Goal: Information Seeking & Learning: Check status

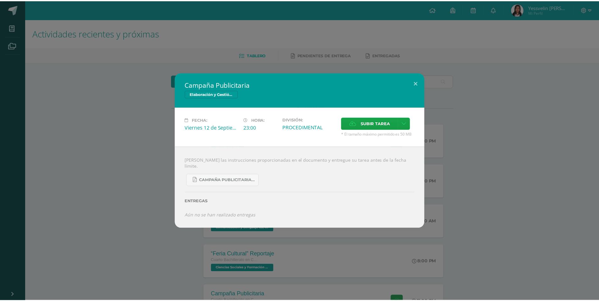
scroll to position [83, 0]
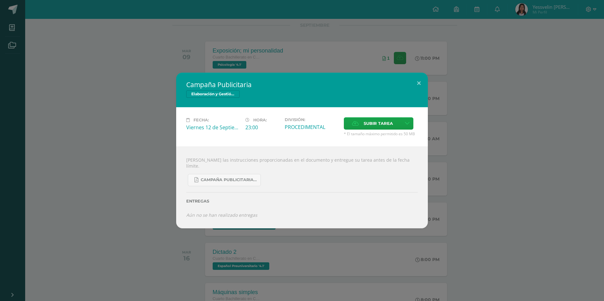
drag, startPoint x: 365, startPoint y: 78, endPoint x: 365, endPoint y: 72, distance: 5.7
click at [365, 78] on div "Campaña Publicitaria Elaboración y Gestión de Proyectos" at bounding box center [302, 90] width 252 height 35
click at [369, 50] on div "Campaña Publicitaria Elaboración y Gestión de Proyectos Fecha: Viernes 12 de Se…" at bounding box center [302, 150] width 604 height 301
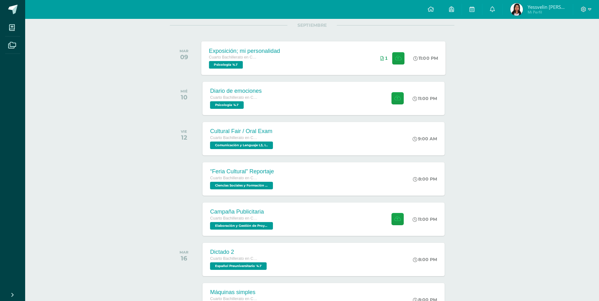
click at [354, 54] on div "Exposición; mi personalidad Cuarto Bachillerato en Ciencias y Letras Psicología…" at bounding box center [324, 58] width 244 height 34
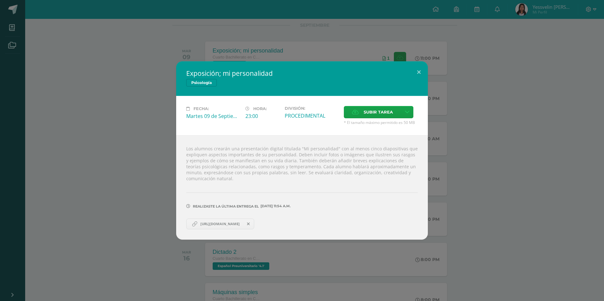
click at [149, 62] on div "Exposición; mi personalidad Psicología Fecha: Martes 09 de Septiembre Hora: 23:…" at bounding box center [302, 150] width 599 height 178
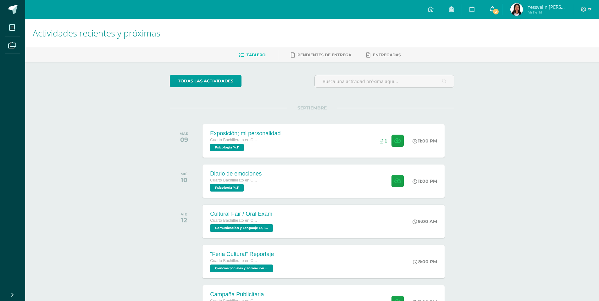
click at [496, 9] on span "2" at bounding box center [496, 11] width 7 height 7
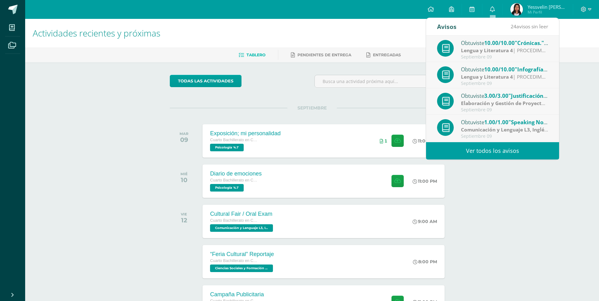
click at [535, 71] on span ""Infografías."" at bounding box center [532, 69] width 35 height 7
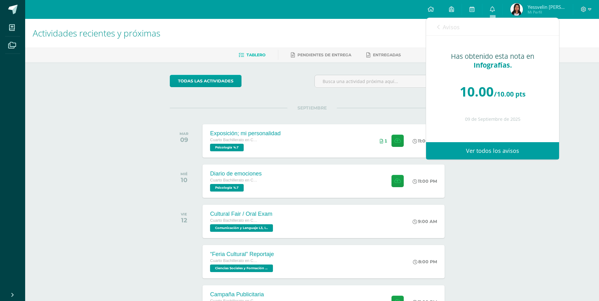
click at [445, 26] on span "Avisos" at bounding box center [451, 27] width 17 height 8
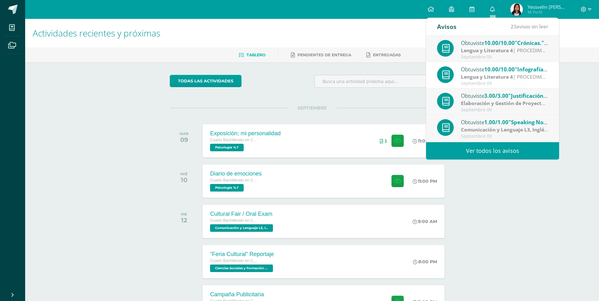
click at [469, 47] on strong "Lengua y Literatura 4" at bounding box center [487, 50] width 52 height 7
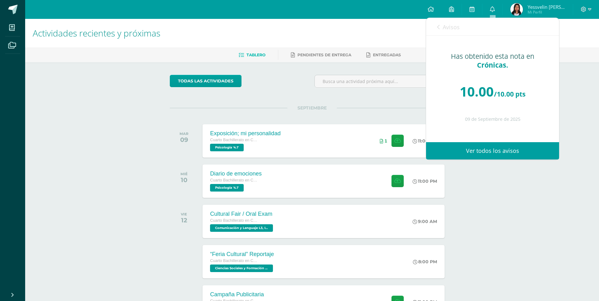
click at [515, 251] on div "Actividades recientes y próximas Tablero Pendientes de entrega Entregadas todas…" at bounding box center [312, 209] width 574 height 380
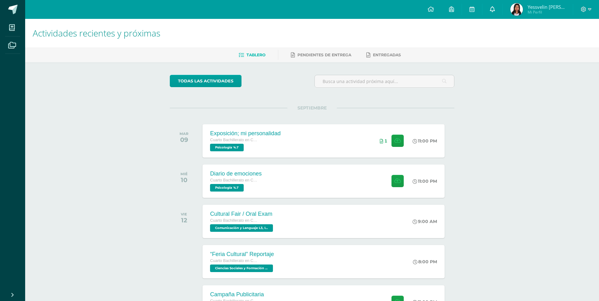
click at [498, 12] on link "0" at bounding box center [492, 9] width 20 height 19
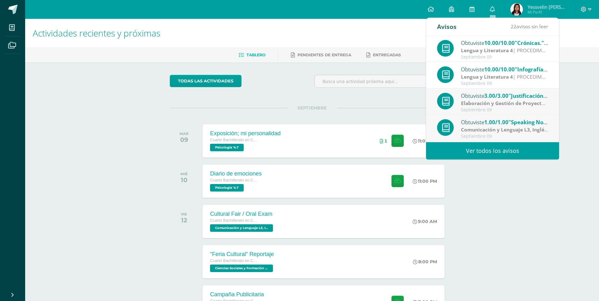
scroll to position [32, 0]
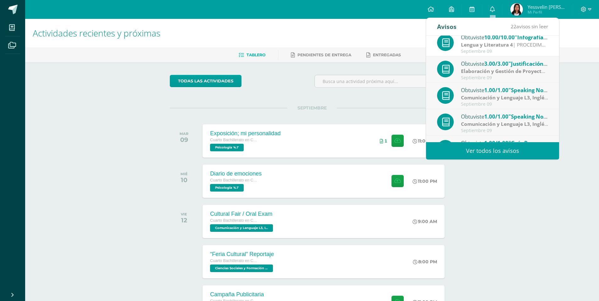
click at [588, 14] on div at bounding box center [586, 9] width 26 height 19
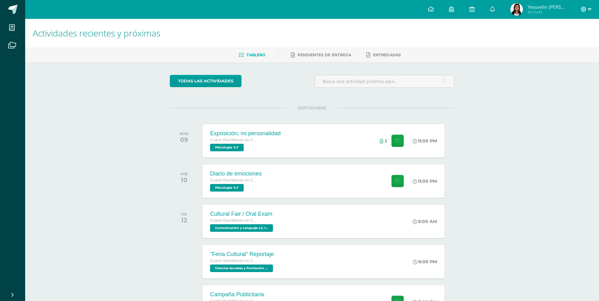
click at [587, 9] on span at bounding box center [586, 9] width 11 height 7
click at [571, 48] on div "Configuración Cerrar sesión" at bounding box center [567, 38] width 50 height 25
click at [572, 44] on span "Cerrar sesión" at bounding box center [570, 43] width 28 height 6
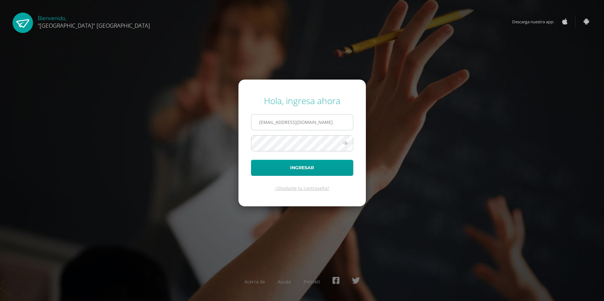
click at [324, 120] on input "[EMAIL_ADDRESS][DOMAIN_NAME]" at bounding box center [302, 121] width 102 height 15
type input "[EMAIL_ADDRESS][DOMAIN_NAME]"
click at [323, 170] on button "Ingresar" at bounding box center [302, 168] width 102 height 16
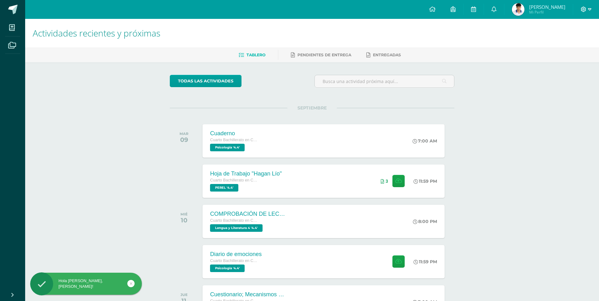
click at [588, 10] on span at bounding box center [586, 9] width 11 height 7
click at [574, 39] on link "Cerrar sesión" at bounding box center [567, 42] width 50 height 9
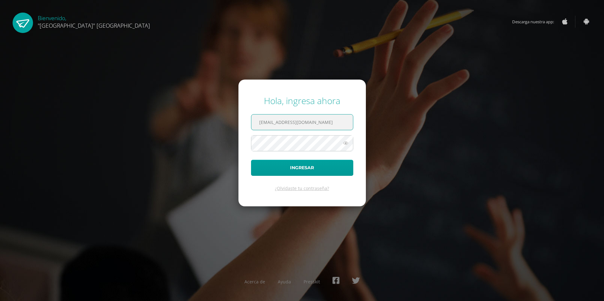
click at [264, 122] on input "[EMAIL_ADDRESS][DOMAIN_NAME]" at bounding box center [302, 121] width 102 height 15
click at [271, 122] on input "[EMAIL_ADDRESS][DOMAIN_NAME]" at bounding box center [302, 121] width 102 height 15
type input "[EMAIL_ADDRESS][DOMAIN_NAME]"
click at [267, 169] on button "Ingresar" at bounding box center [302, 168] width 102 height 16
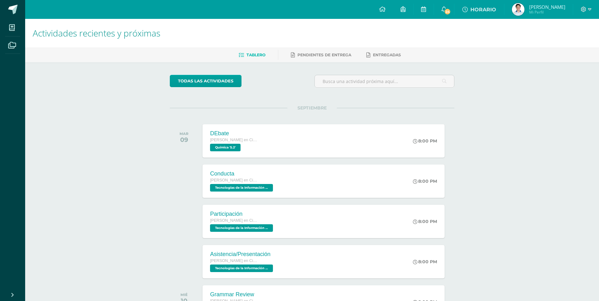
click at [496, 9] on span "HORARIO" at bounding box center [484, 10] width 26 height 6
click at [447, 8] on icon at bounding box center [444, 9] width 5 height 6
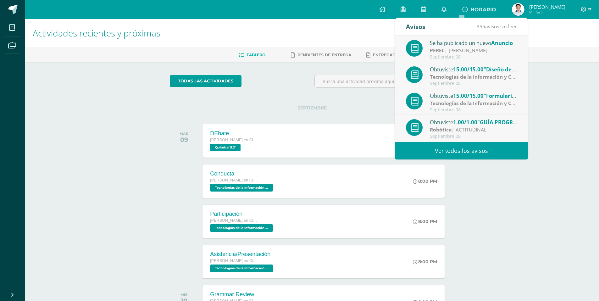
click at [446, 149] on link "Ver todos los avisos" at bounding box center [461, 150] width 133 height 17
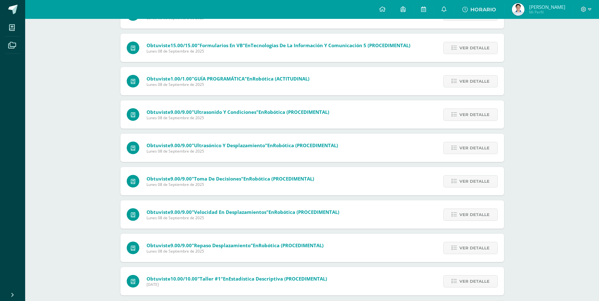
scroll to position [131, 0]
click at [525, 12] on img at bounding box center [518, 9] width 13 height 13
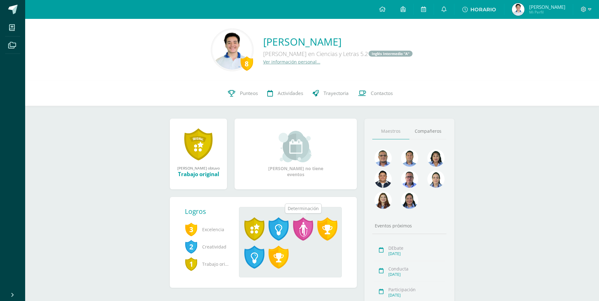
click at [299, 231] on span at bounding box center [303, 228] width 20 height 23
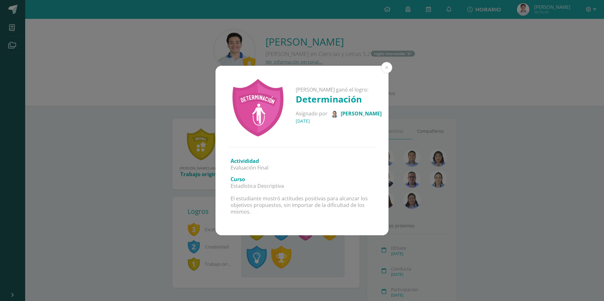
click at [389, 73] on div "[PERSON_NAME] ganó el logro: Determinación Asignado por [PERSON_NAME] [DATE] Ac…" at bounding box center [302, 150] width 599 height 169
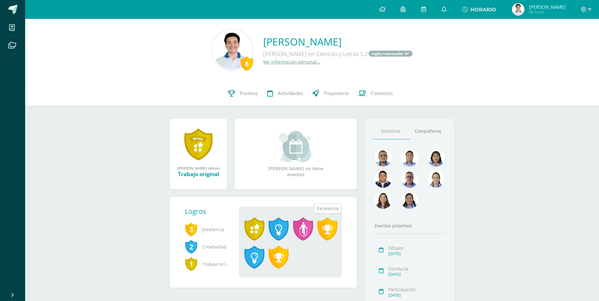
click at [334, 235] on span at bounding box center [327, 228] width 20 height 23
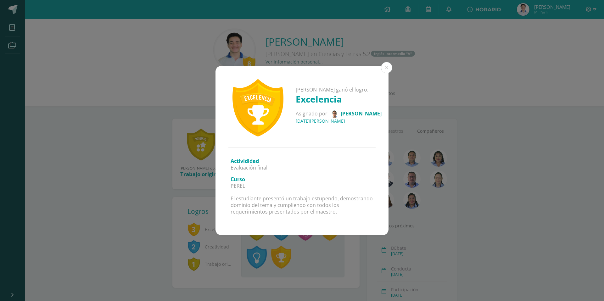
click at [308, 254] on div "[PERSON_NAME] ganó el logro: Excelencia Asignado por [PERSON_NAME] [DATE][PERSO…" at bounding box center [302, 150] width 604 height 301
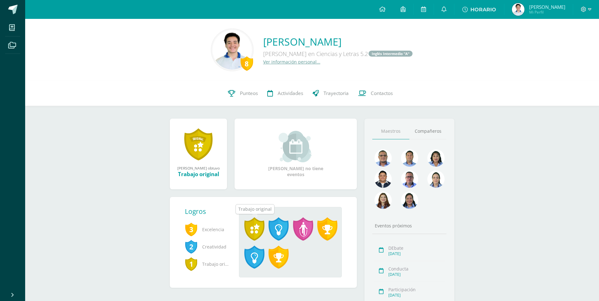
click at [256, 227] on span at bounding box center [254, 228] width 20 height 23
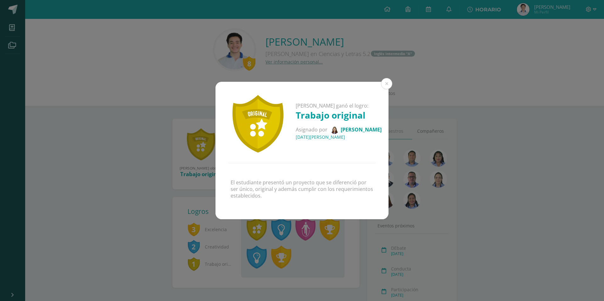
click at [336, 231] on div "[PERSON_NAME] ganó el logro: Trabajo original Asignado por [PERSON_NAME] [DATE]…" at bounding box center [302, 150] width 604 height 301
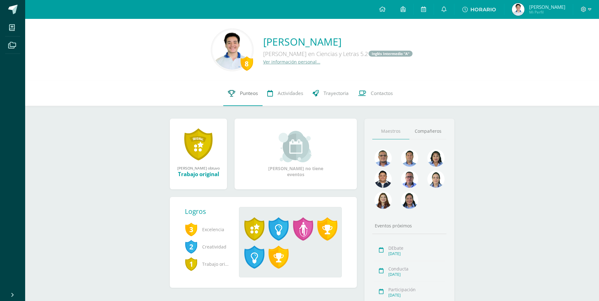
click at [244, 96] on span "Punteos" at bounding box center [249, 93] width 18 height 7
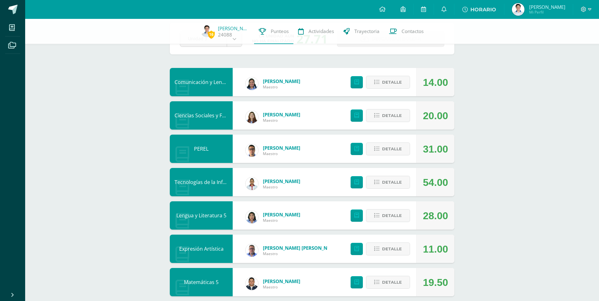
scroll to position [52, 0]
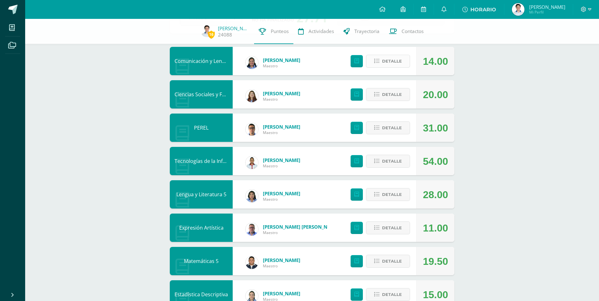
click at [398, 62] on span "Detalle" at bounding box center [392, 61] width 20 height 12
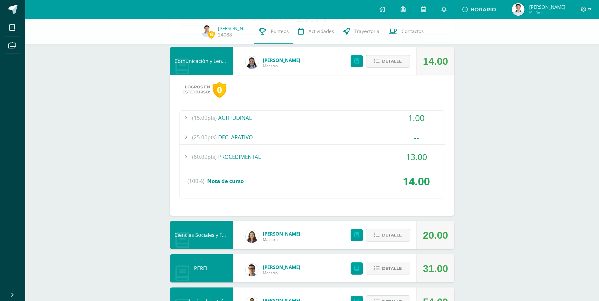
click at [338, 154] on div "(60.00pts) PROCEDIMENTAL" at bounding box center [312, 157] width 265 height 14
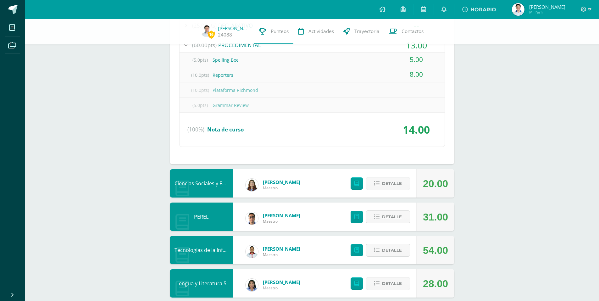
scroll to position [218, 0]
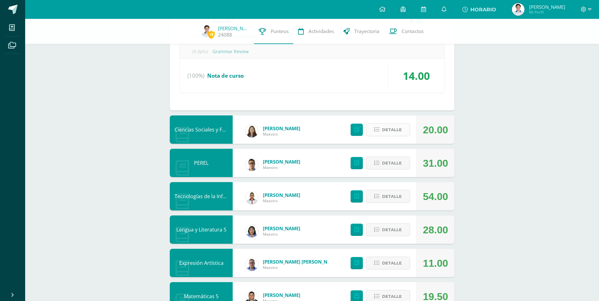
click at [404, 133] on button "Detalle" at bounding box center [388, 129] width 44 height 13
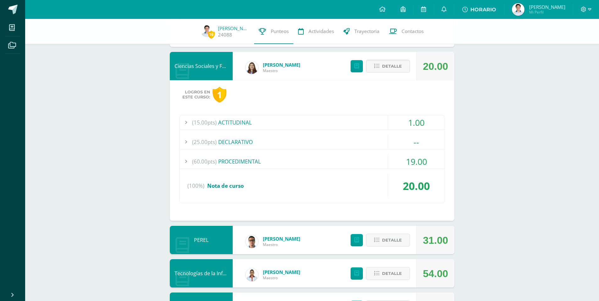
click at [385, 163] on div "(60.00pts) PROCEDIMENTAL" at bounding box center [312, 161] width 265 height 14
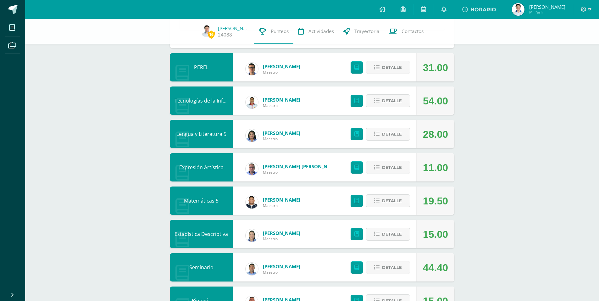
scroll to position [485, 0]
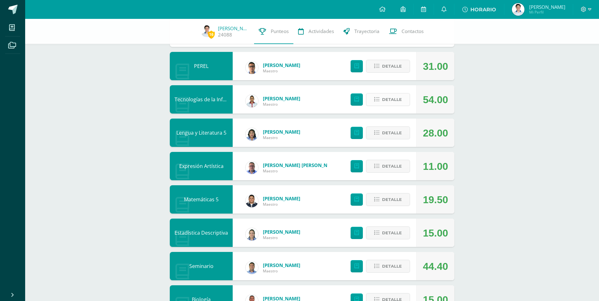
click at [383, 101] on span "Detalle" at bounding box center [392, 100] width 20 height 12
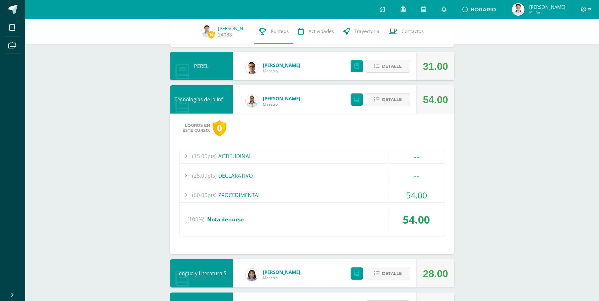
click at [401, 190] on div "54.00" at bounding box center [416, 195] width 57 height 14
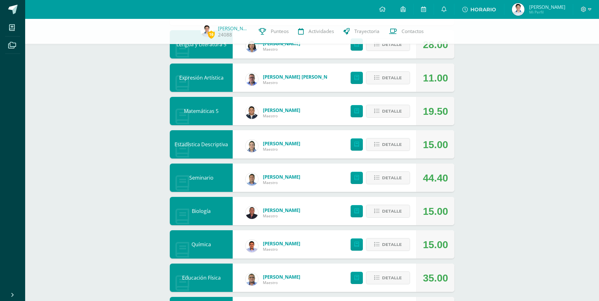
scroll to position [700, 0]
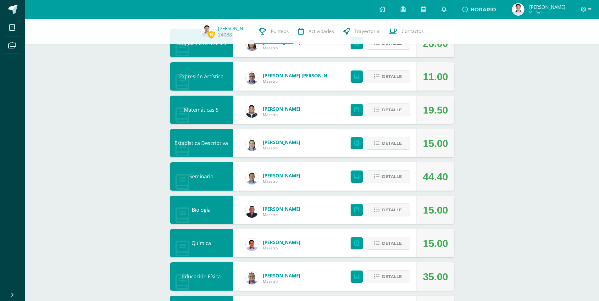
click at [387, 47] on span "Detalle" at bounding box center [392, 43] width 20 height 12
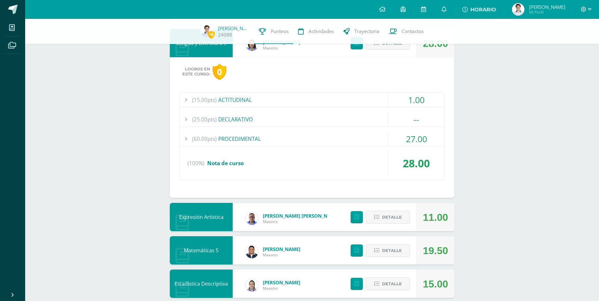
click at [398, 142] on div "27.00" at bounding box center [416, 139] width 57 height 14
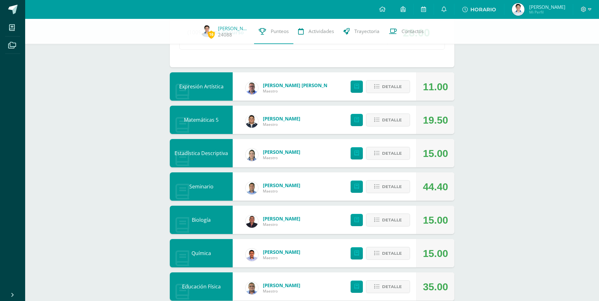
scroll to position [864, 0]
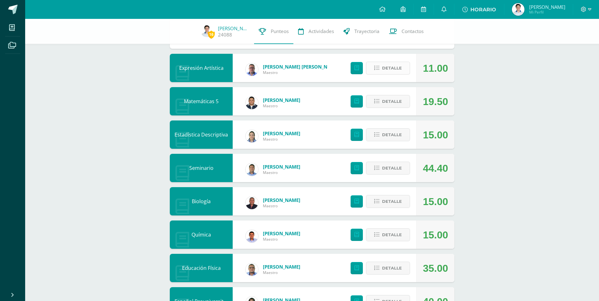
click at [406, 67] on button "Detalle" at bounding box center [388, 68] width 44 height 13
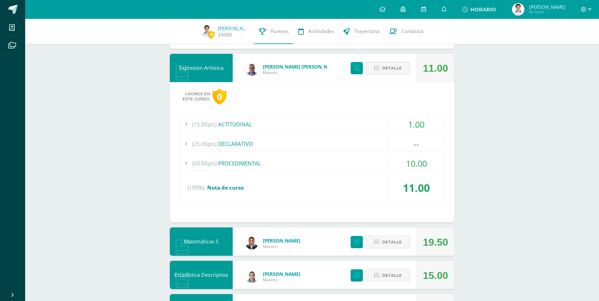
click at [375, 159] on div "(60.00pts) PROCEDIMENTAL" at bounding box center [312, 163] width 265 height 14
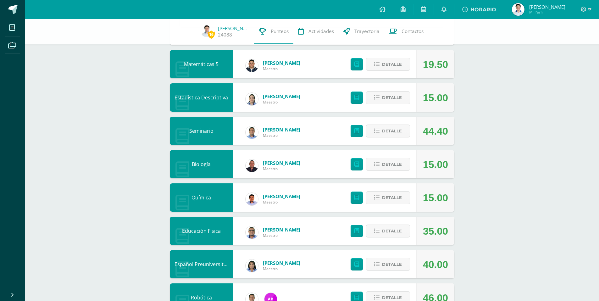
scroll to position [1030, 0]
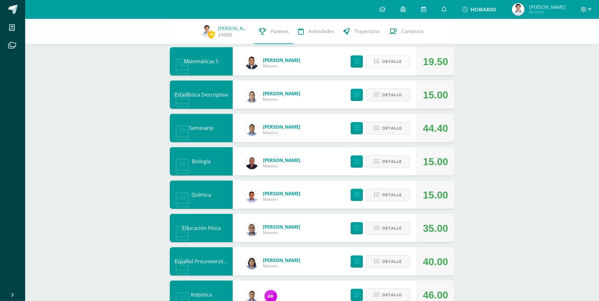
click at [398, 55] on button "Detalle" at bounding box center [388, 61] width 44 height 13
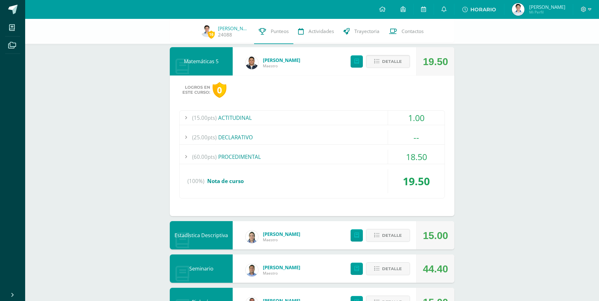
click at [357, 160] on div "(60.00pts) PROCEDIMENTAL" at bounding box center [312, 157] width 265 height 14
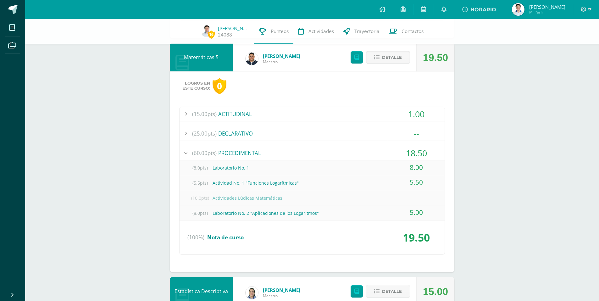
scroll to position [955, 0]
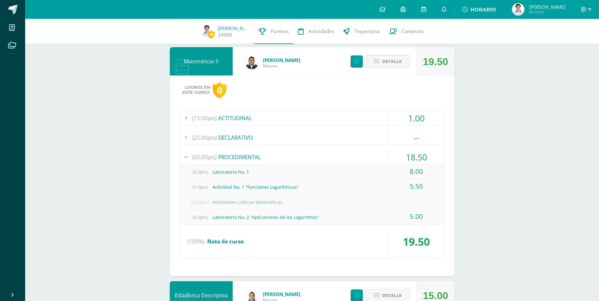
click at [582, 5] on div at bounding box center [586, 9] width 26 height 19
click at [582, 8] on icon at bounding box center [584, 10] width 6 height 6
click at [574, 42] on span "Cerrar sesión" at bounding box center [570, 43] width 28 height 6
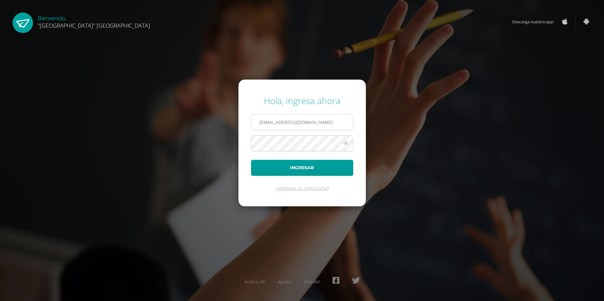
click at [278, 127] on input "[EMAIL_ADDRESS][DOMAIN_NAME]" at bounding box center [302, 121] width 102 height 15
type input "[EMAIL_ADDRESS][DOMAIN_NAME]"
click at [304, 167] on button "Ingresar" at bounding box center [302, 168] width 102 height 16
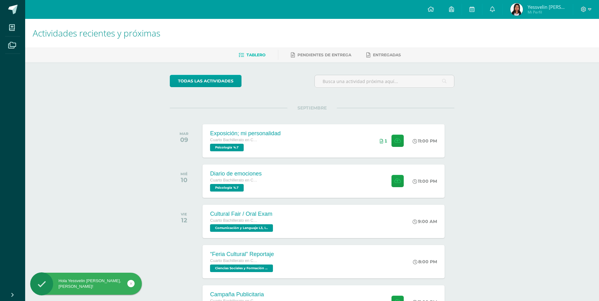
click at [523, 8] on img at bounding box center [516, 9] width 13 height 13
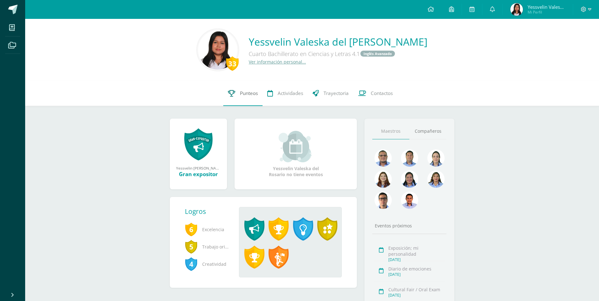
click at [261, 93] on link "Punteos" at bounding box center [242, 93] width 39 height 25
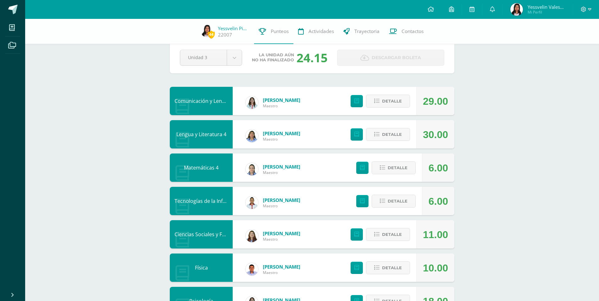
scroll to position [17, 0]
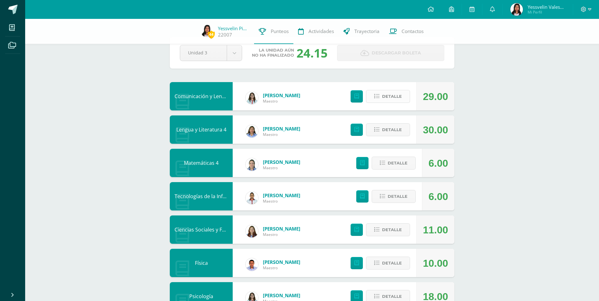
click at [396, 95] on span "Detalle" at bounding box center [392, 97] width 20 height 12
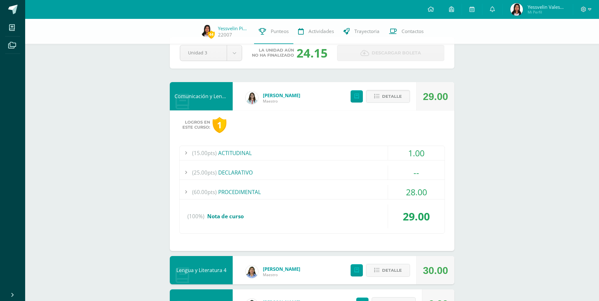
click at [366, 196] on div "(60.00pts) PROCEDIMENTAL" at bounding box center [312, 192] width 265 height 14
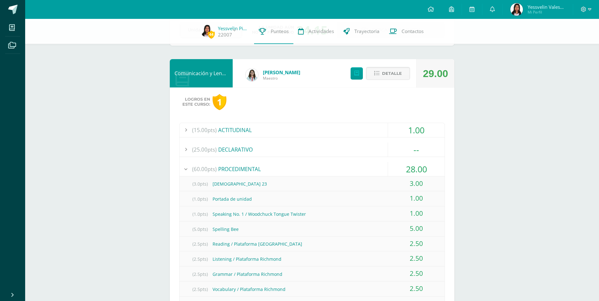
scroll to position [38, 0]
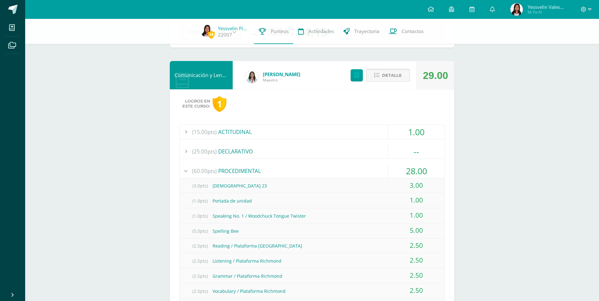
click at [401, 73] on span "Detalle" at bounding box center [392, 76] width 20 height 12
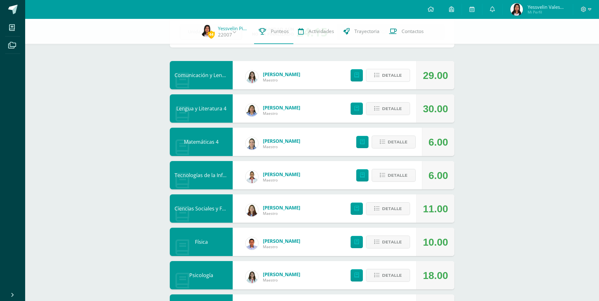
click at [395, 76] on span "Detalle" at bounding box center [392, 76] width 20 height 12
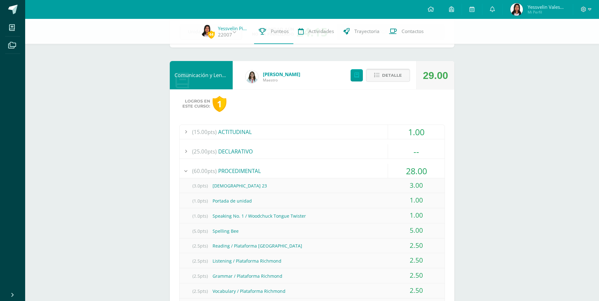
click at [395, 76] on span "Detalle" at bounding box center [392, 76] width 20 height 12
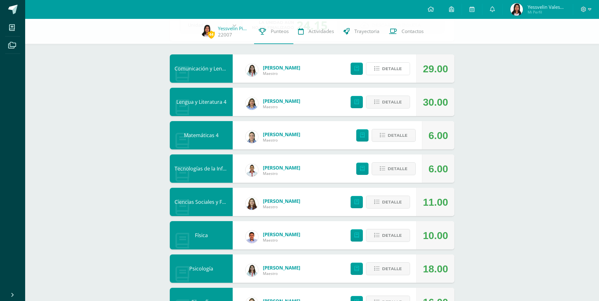
scroll to position [45, 0]
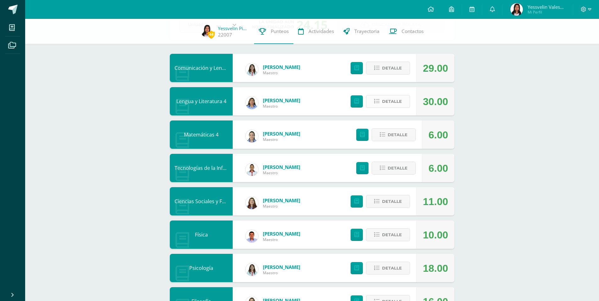
click at [396, 98] on span "Detalle" at bounding box center [392, 102] width 20 height 12
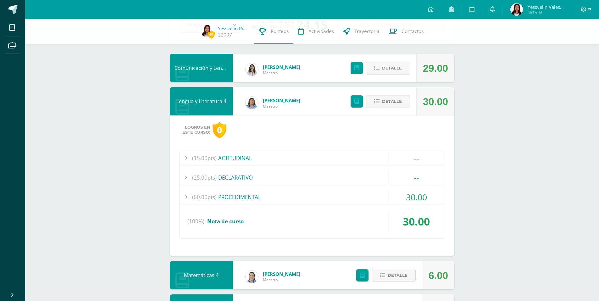
click at [396, 100] on span "Detalle" at bounding box center [392, 102] width 20 height 12
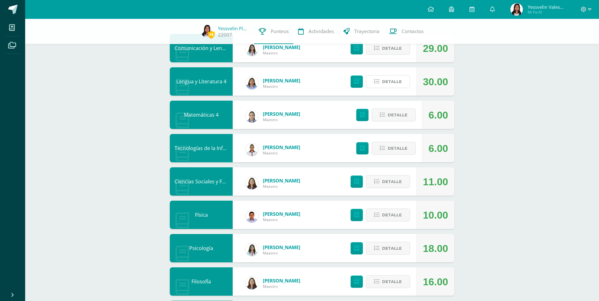
scroll to position [78, 0]
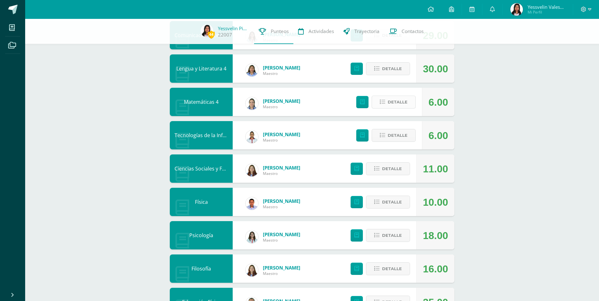
click at [392, 105] on span "Detalle" at bounding box center [398, 102] width 20 height 12
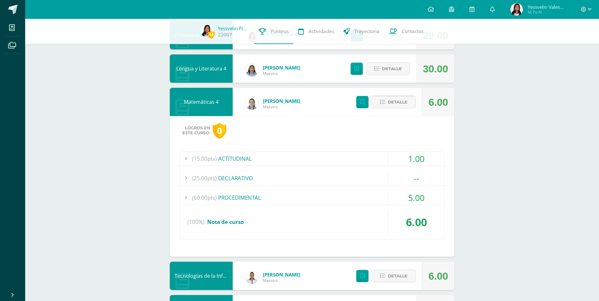
click at [392, 105] on button "Detalle" at bounding box center [394, 102] width 44 height 13
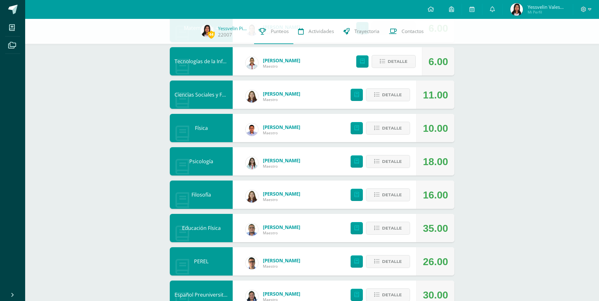
scroll to position [155, 0]
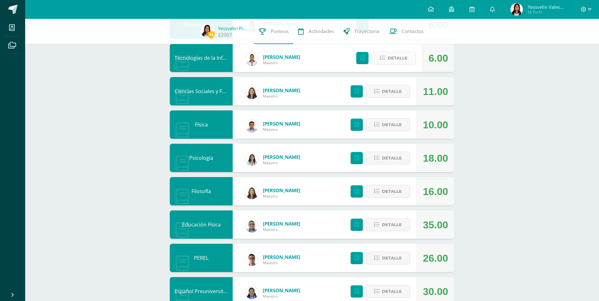
click at [379, 59] on button "Detalle" at bounding box center [394, 58] width 44 height 13
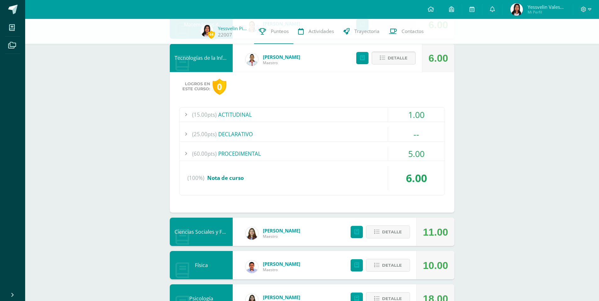
click at [386, 61] on button "Detalle" at bounding box center [394, 58] width 44 height 13
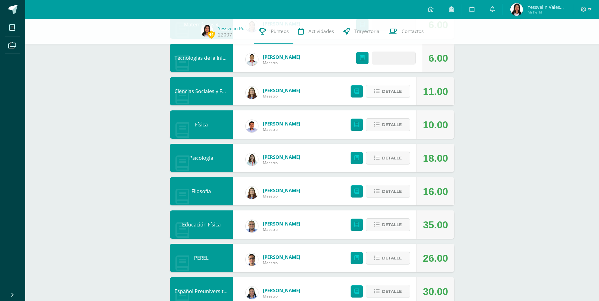
click at [395, 92] on span "Detalle" at bounding box center [392, 92] width 20 height 12
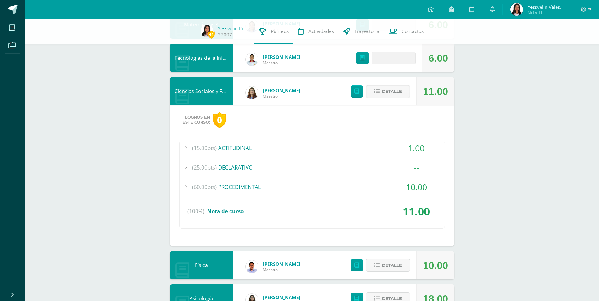
click at [395, 92] on span "Detalle" at bounding box center [392, 92] width 20 height 12
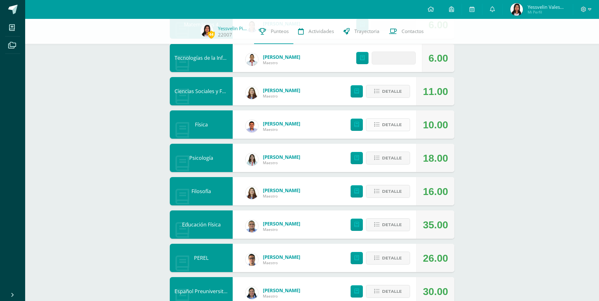
click at [396, 125] on span "Detalle" at bounding box center [392, 125] width 20 height 12
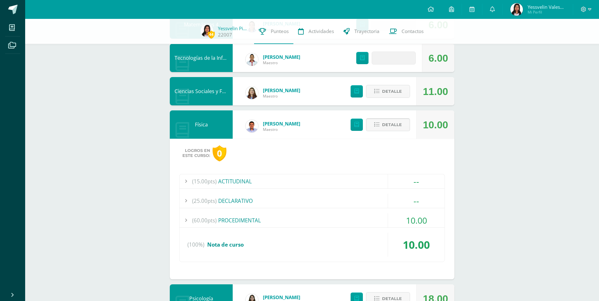
click at [396, 125] on button "Detalle" at bounding box center [388, 124] width 44 height 13
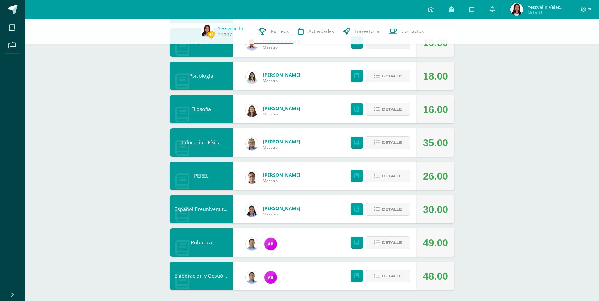
scroll to position [239, 0]
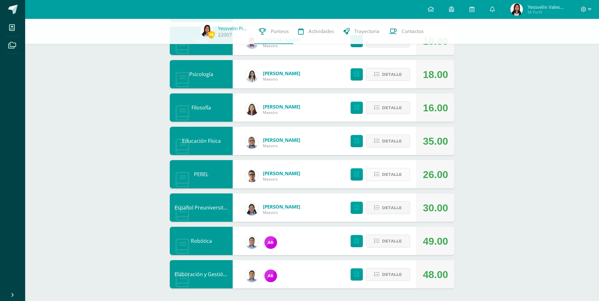
click at [386, 175] on span "Detalle" at bounding box center [392, 175] width 20 height 12
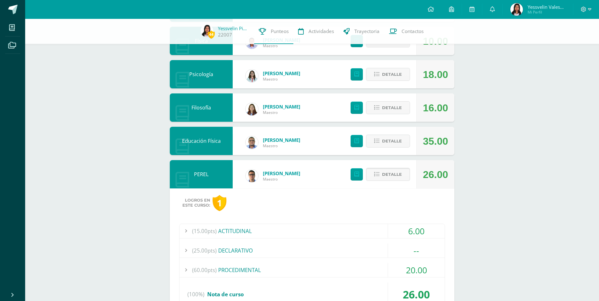
click at [386, 175] on span at bounding box center [388, 174] width 31 height 8
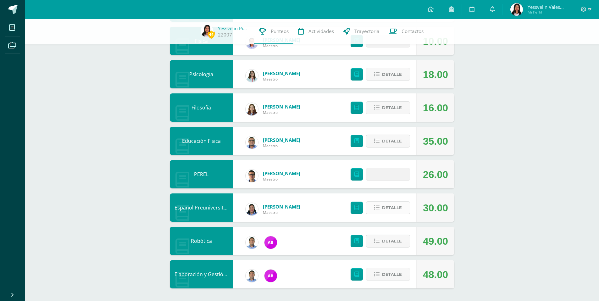
click at [392, 206] on span "Detalle" at bounding box center [392, 208] width 20 height 12
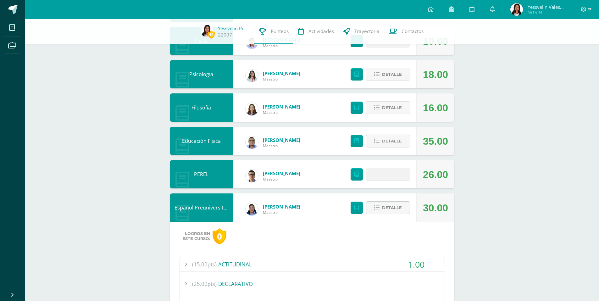
click at [388, 208] on button "Detalle" at bounding box center [388, 207] width 44 height 13
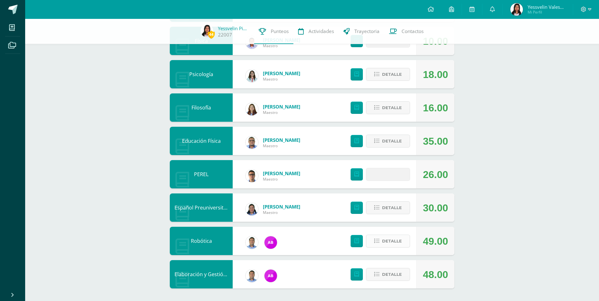
click at [390, 242] on span "Detalle" at bounding box center [392, 241] width 20 height 12
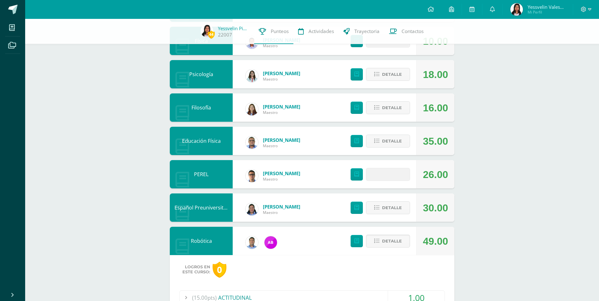
scroll to position [380, 0]
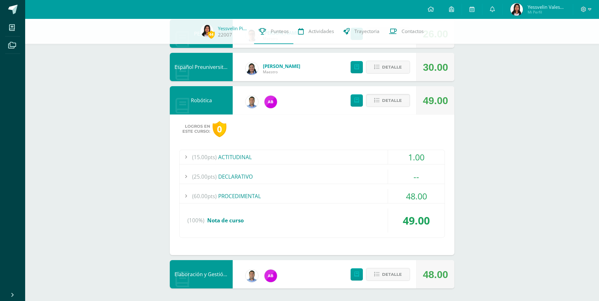
click at [373, 193] on div "(60.00pts) PROCEDIMENTAL" at bounding box center [312, 196] width 265 height 14
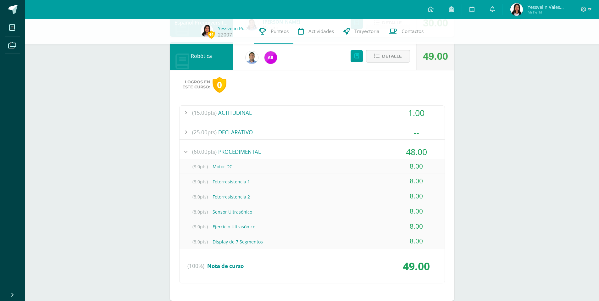
scroll to position [425, 0]
click at [386, 58] on span "Detalle" at bounding box center [392, 55] width 20 height 12
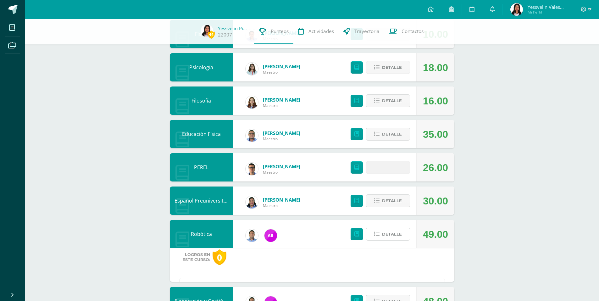
scroll to position [239, 0]
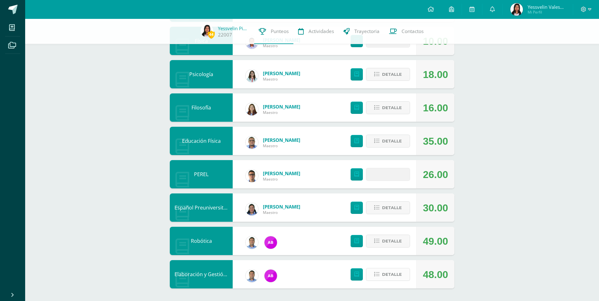
click at [395, 276] on span "Detalle" at bounding box center [392, 275] width 20 height 12
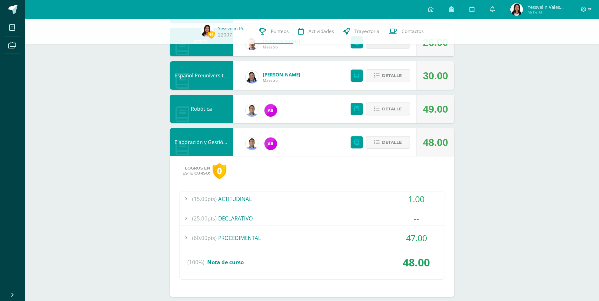
scroll to position [380, 0]
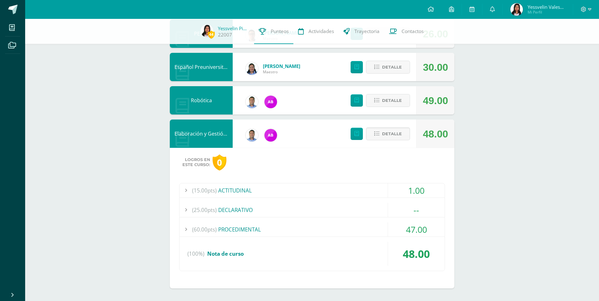
click at [337, 221] on div "(15.00pts) ACTITUDINAL 1.00 (1.0pts) GUÍA PROGRAMÁTICA 1.00 (100%)" at bounding box center [312, 227] width 266 height 88
click at [397, 231] on div "47.00" at bounding box center [416, 229] width 57 height 14
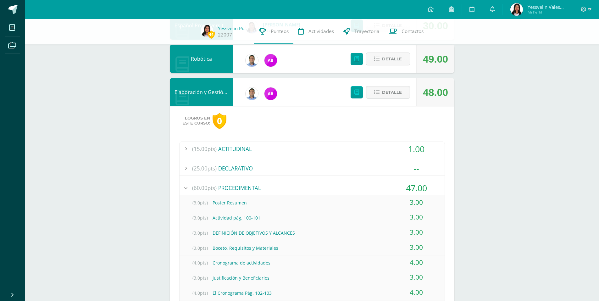
scroll to position [411, 0]
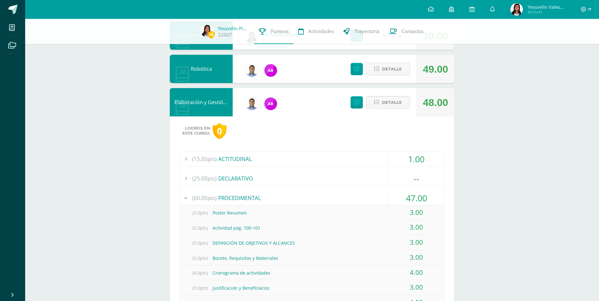
click at [396, 110] on div "Detalle" at bounding box center [378, 102] width 75 height 28
click at [404, 101] on button "Detalle" at bounding box center [388, 102] width 44 height 13
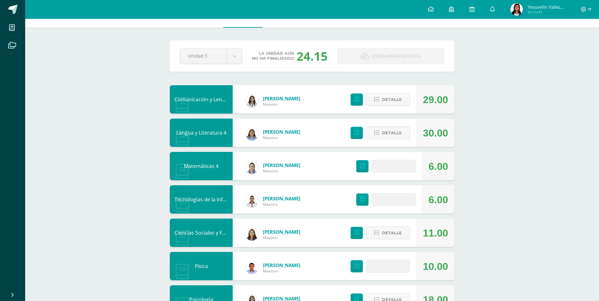
scroll to position [0, 0]
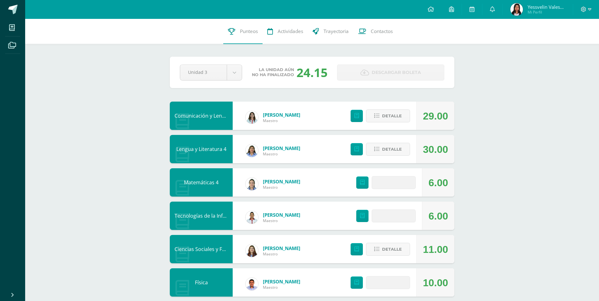
click at [384, 178] on button "Detalle" at bounding box center [394, 182] width 44 height 13
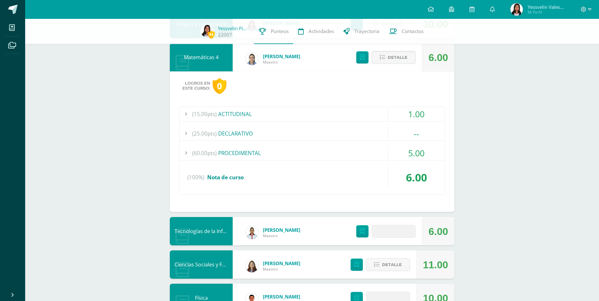
scroll to position [131, 0]
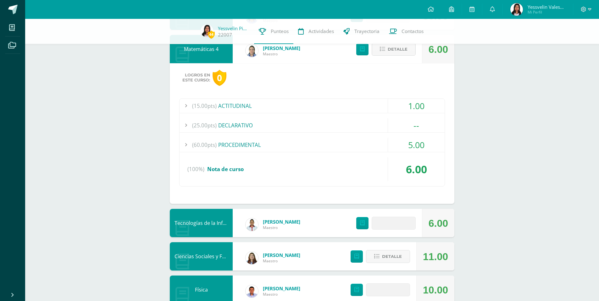
click at [367, 144] on div "(60.00pts) PROCEDIMENTAL" at bounding box center [312, 145] width 265 height 14
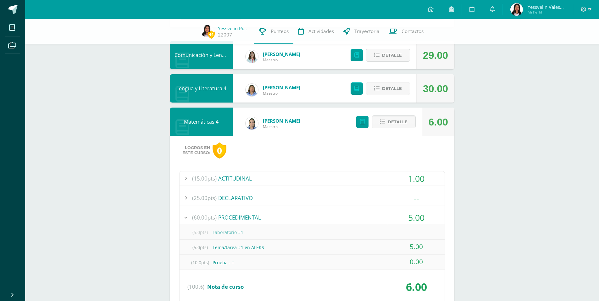
scroll to position [0, 0]
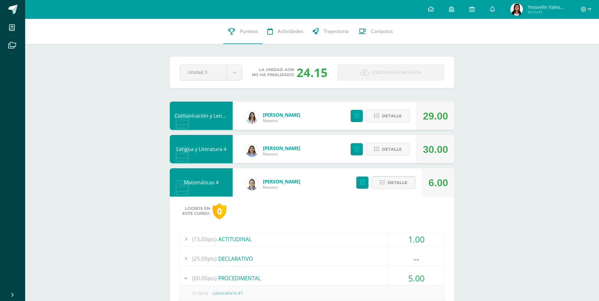
click at [405, 181] on span "Detalle" at bounding box center [398, 183] width 20 height 12
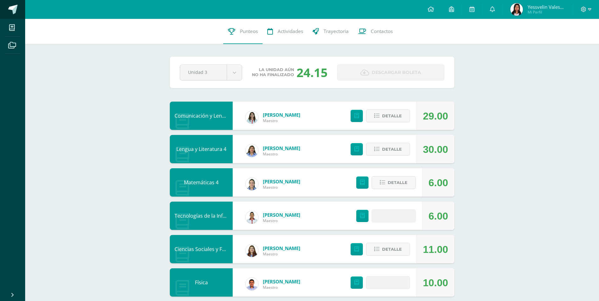
click at [19, 12] on link at bounding box center [12, 9] width 25 height 19
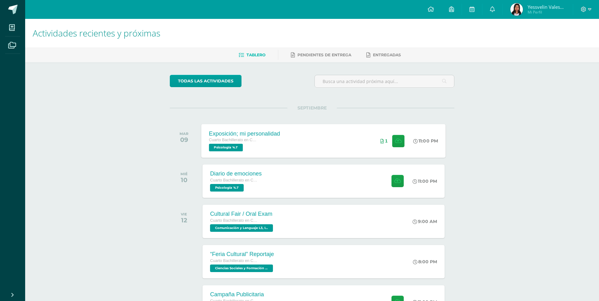
click at [292, 135] on div "Exposición; mi personalidad Cuarto Bachillerato en Ciencias y Letras Psicología…" at bounding box center [324, 141] width 244 height 34
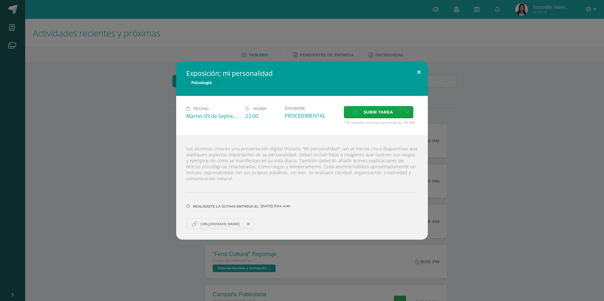
click at [415, 72] on button at bounding box center [419, 71] width 18 height 21
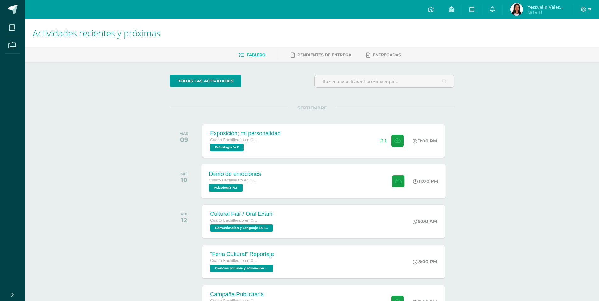
click at [374, 174] on div "Diario de emociones Cuarto Bachillerato en Ciencias y Letras Psicología '4.1' 1…" at bounding box center [324, 181] width 244 height 34
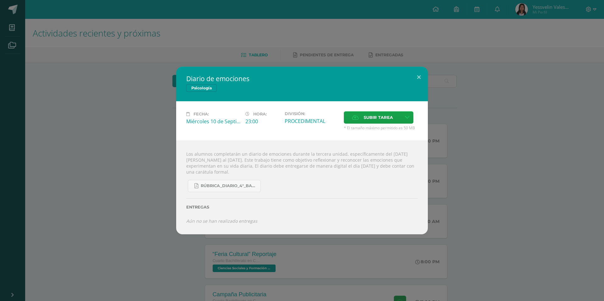
click at [353, 59] on div "Diario de emociones Psicología Fecha: [DATE] Hora: 23:00 División: Subir tarea" at bounding box center [302, 150] width 604 height 301
